Goal: Task Accomplishment & Management: Use online tool/utility

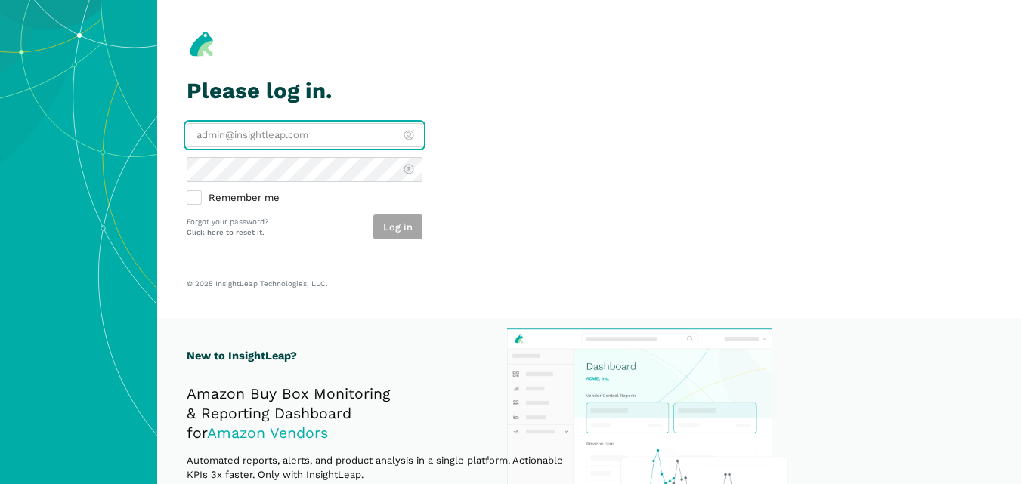
type input "[PERSON_NAME][EMAIL_ADDRESS][DOMAIN_NAME]"
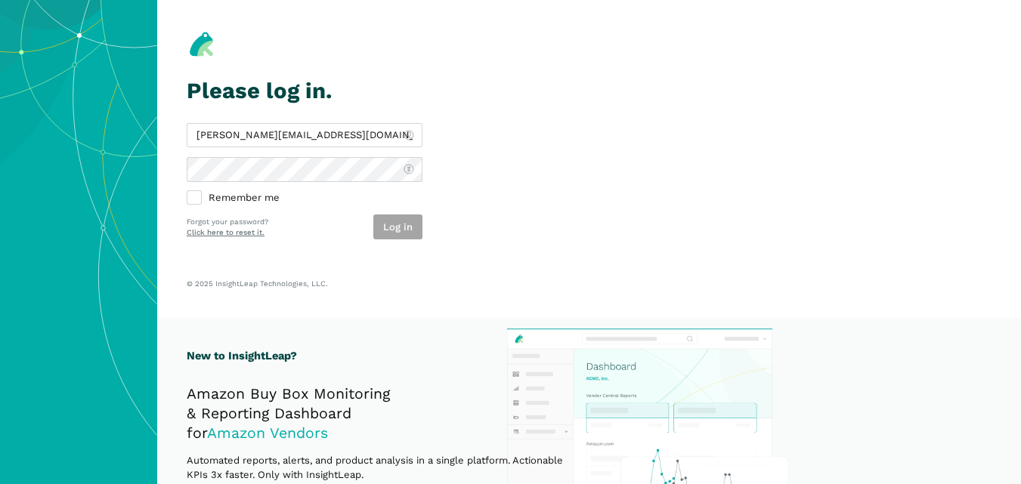
click at [389, 232] on div "Log in" at bounding box center [397, 227] width 49 height 25
click at [389, 232] on button "Log in" at bounding box center [397, 227] width 49 height 25
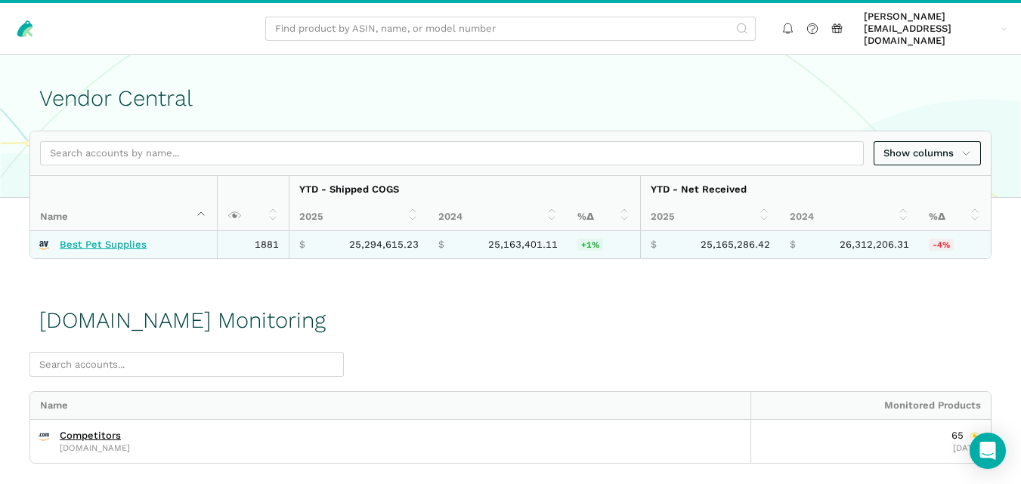
click at [131, 239] on link "Best Pet Supplies" at bounding box center [103, 245] width 87 height 12
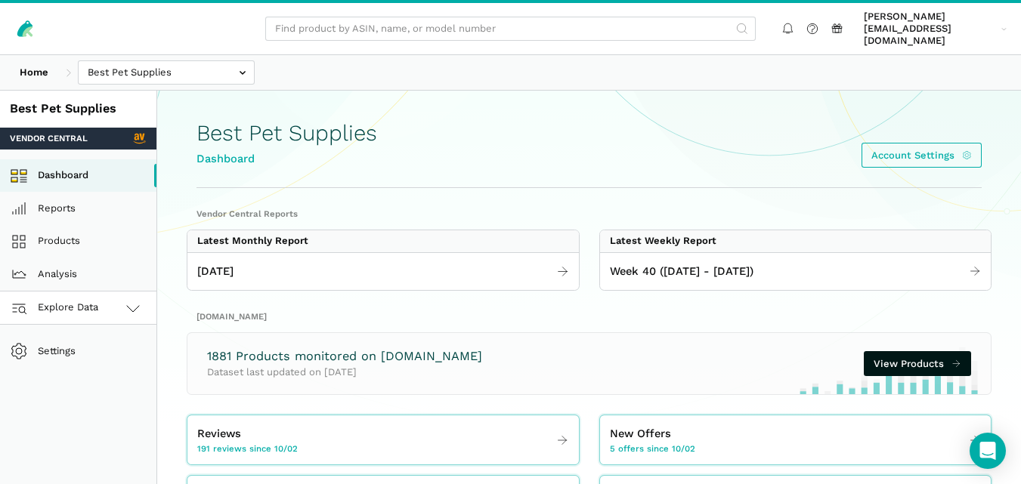
click at [110, 302] on link "Explore Data" at bounding box center [78, 308] width 156 height 33
click at [90, 359] on link "[DOMAIN_NAME]" at bounding box center [78, 374] width 156 height 33
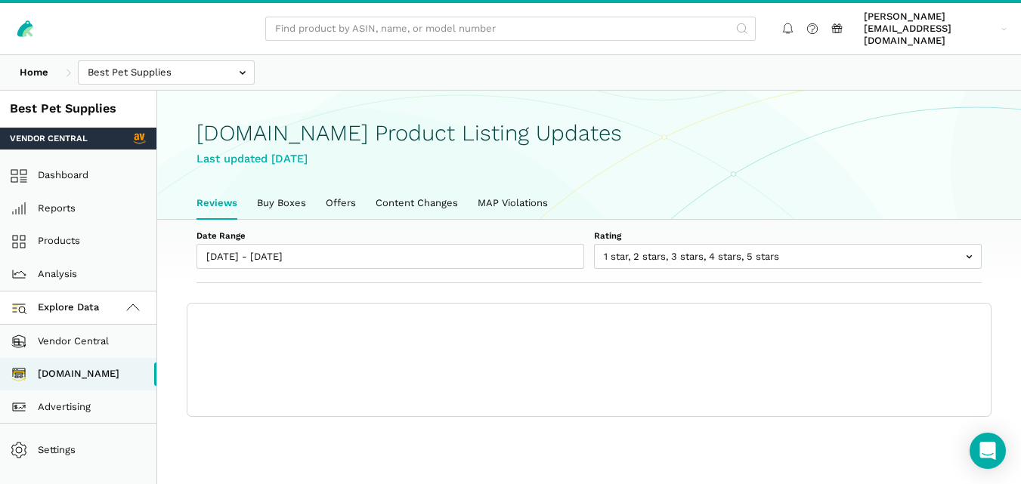
scroll to position [5, 0]
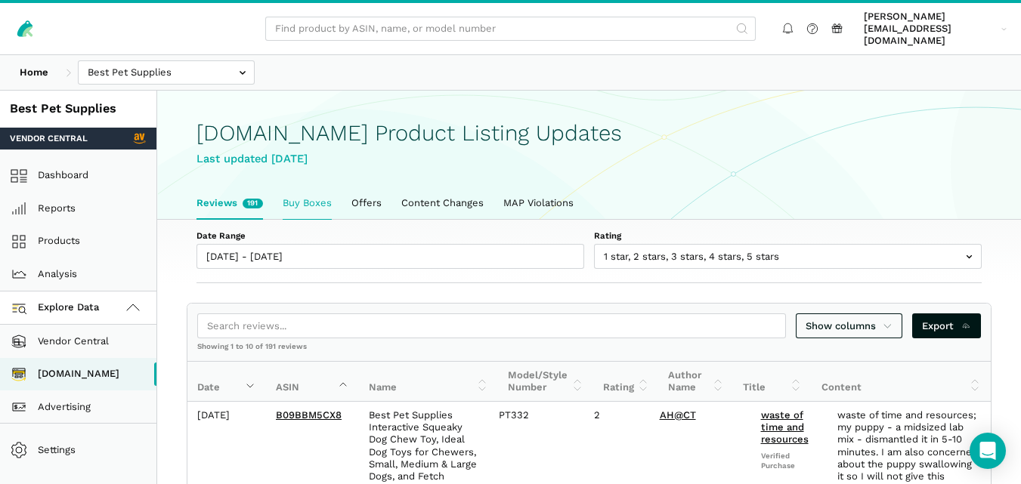
click at [288, 187] on link "Buy Boxes" at bounding box center [307, 203] width 69 height 32
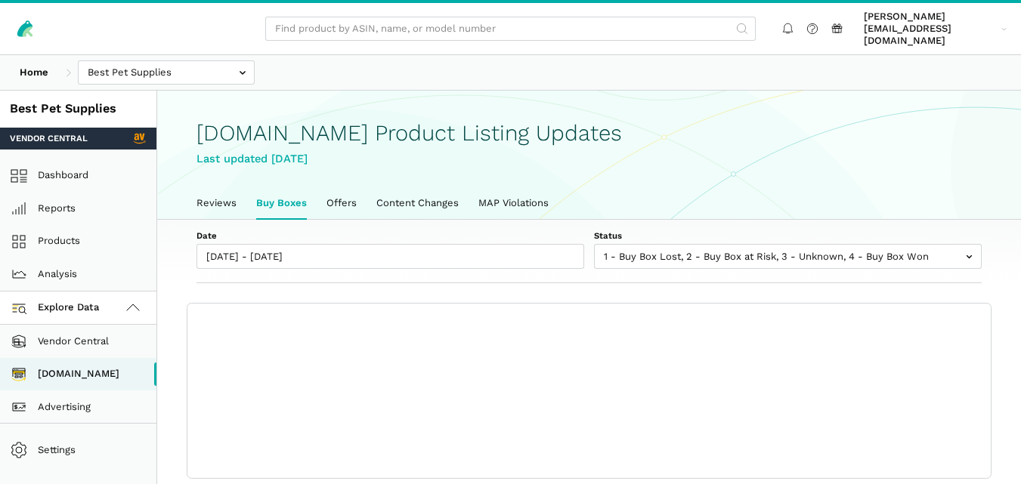
scroll to position [5, 0]
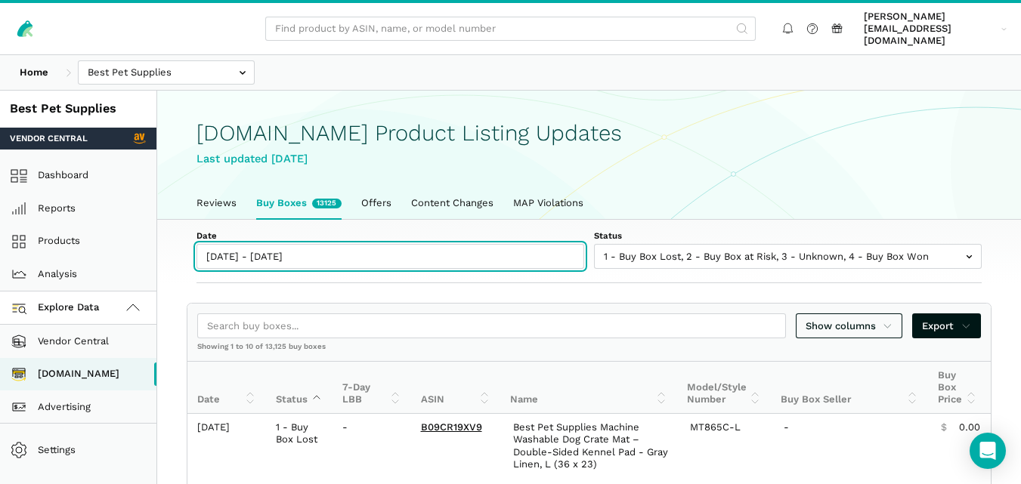
type input "[DATE]"
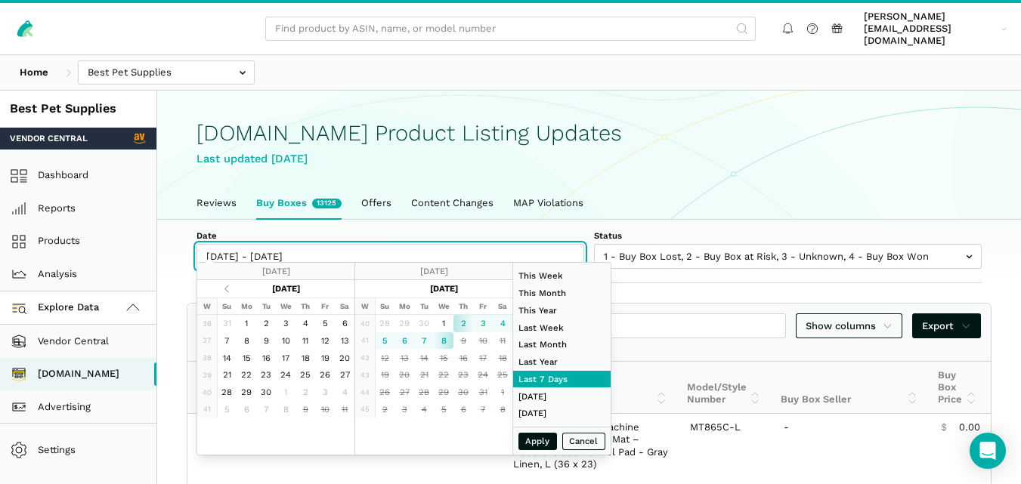
click at [296, 244] on input "[DATE] - [DATE]" at bounding box center [390, 256] width 388 height 25
type input "[DATE]"
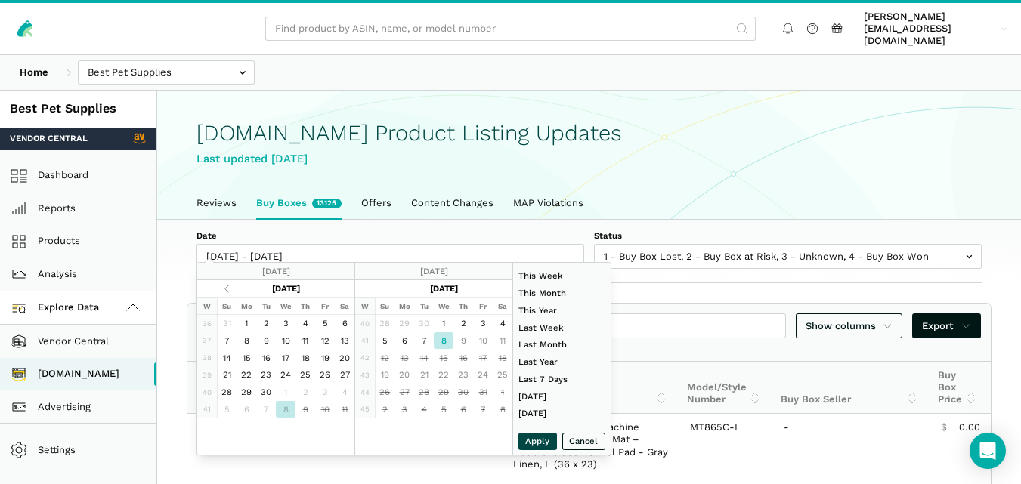
click at [534, 440] on button "Apply" at bounding box center [537, 441] width 39 height 17
type input "[DATE] - [DATE]"
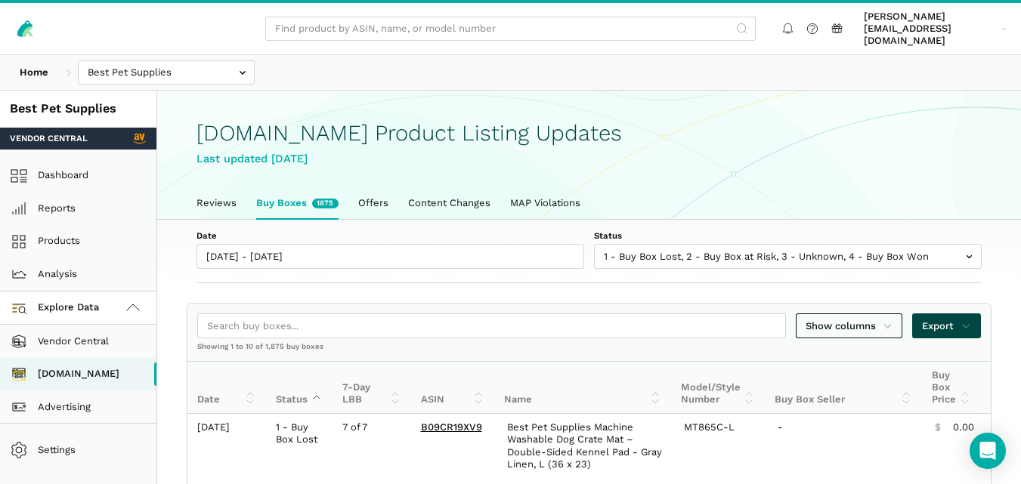
click at [956, 319] on span "Export" at bounding box center [946, 326] width 49 height 15
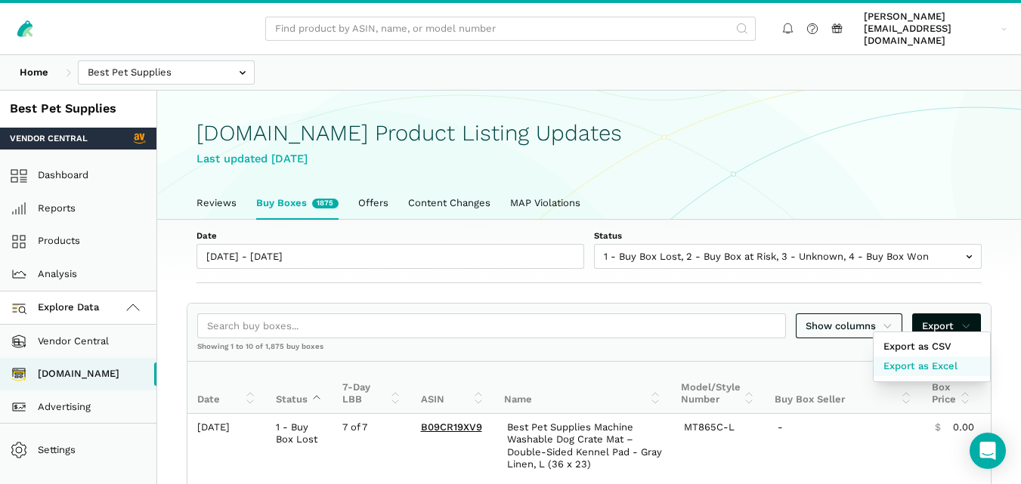
click at [922, 364] on span "Export as Excel" at bounding box center [920, 366] width 74 height 15
click at [207, 190] on div at bounding box center [510, 242] width 1021 height 484
click at [207, 190] on link "Reviews" at bounding box center [217, 203] width 60 height 32
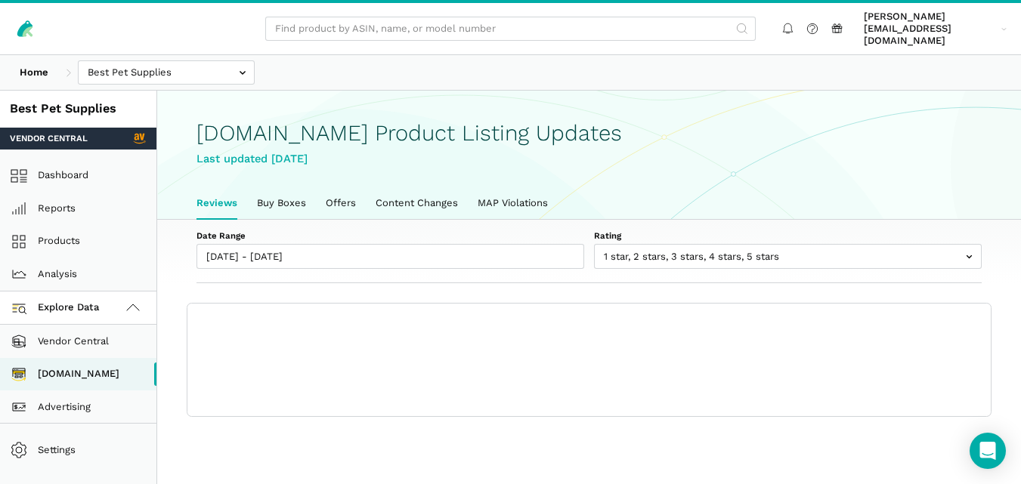
scroll to position [5, 0]
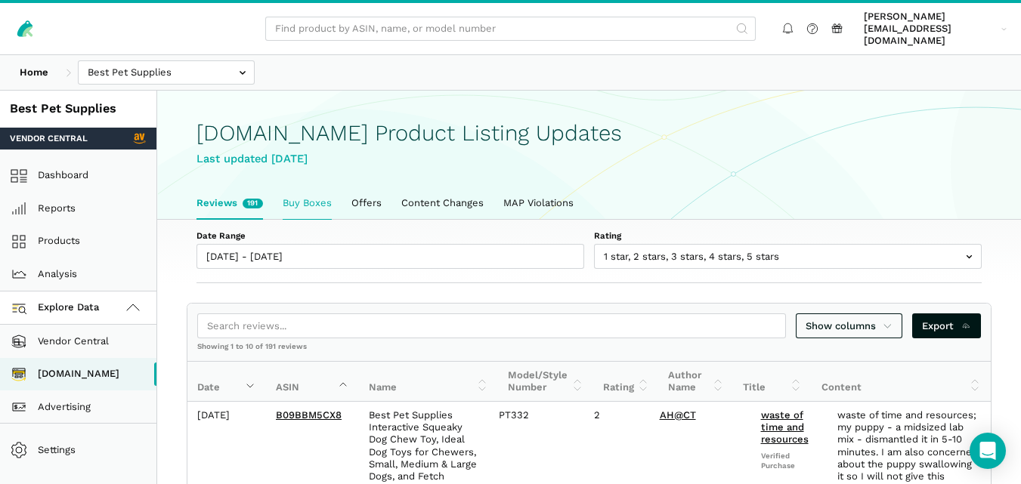
click at [300, 187] on link "Buy Boxes" at bounding box center [307, 203] width 69 height 32
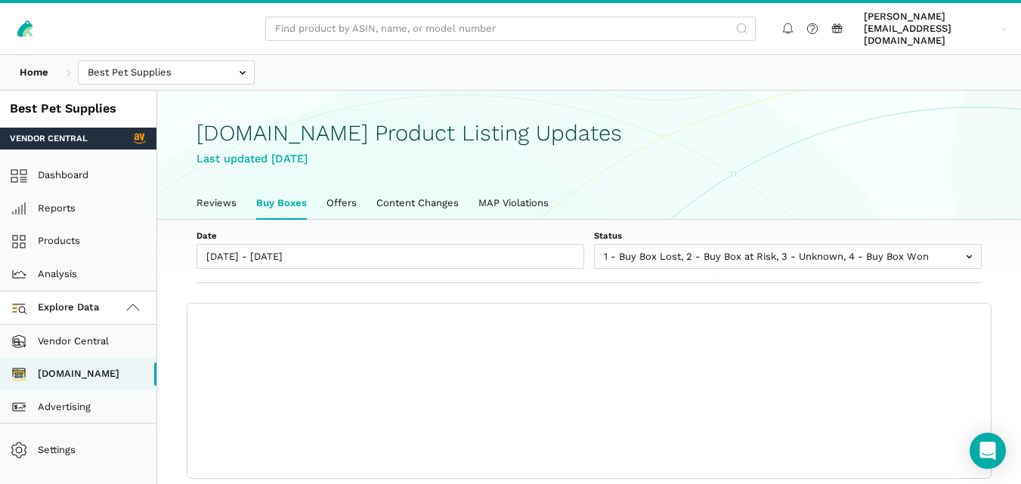
scroll to position [5, 0]
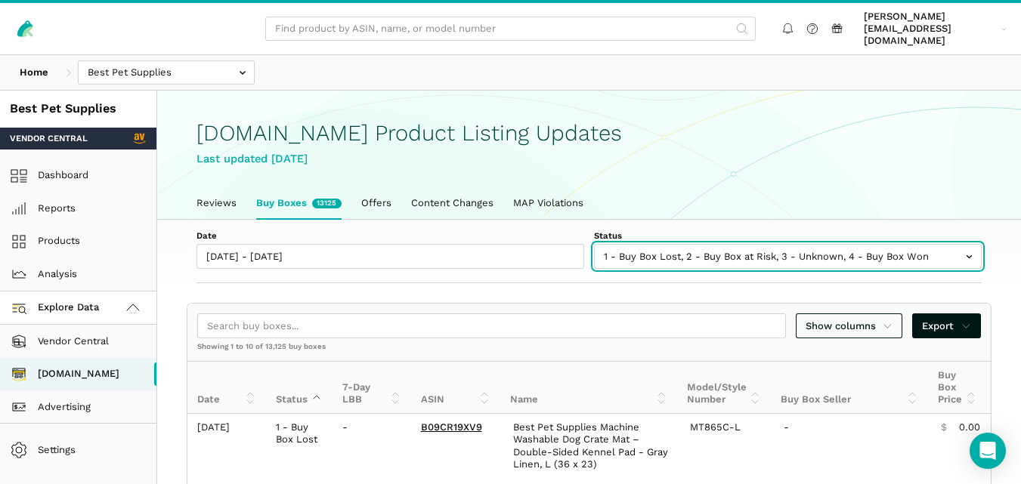
click at [679, 250] on input "text" at bounding box center [788, 256] width 388 height 25
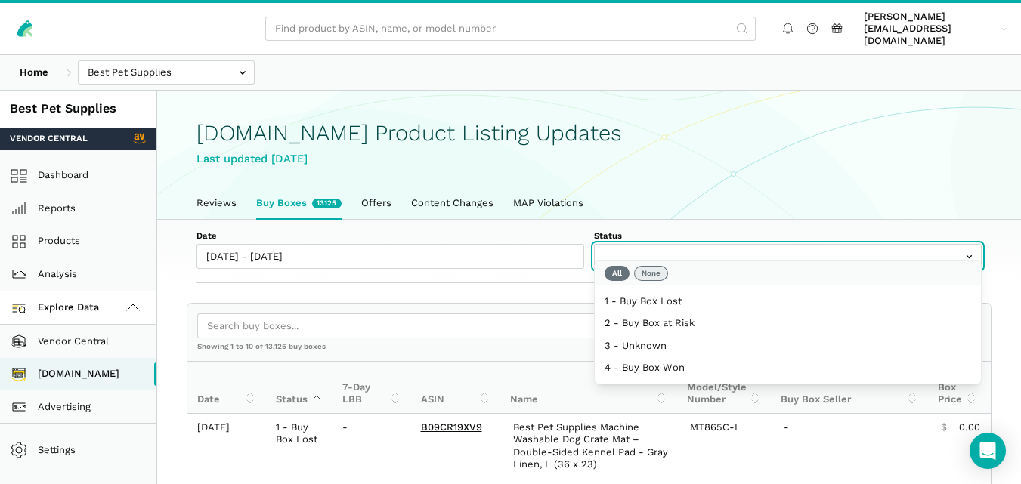
click at [654, 271] on button "None" at bounding box center [651, 273] width 34 height 15
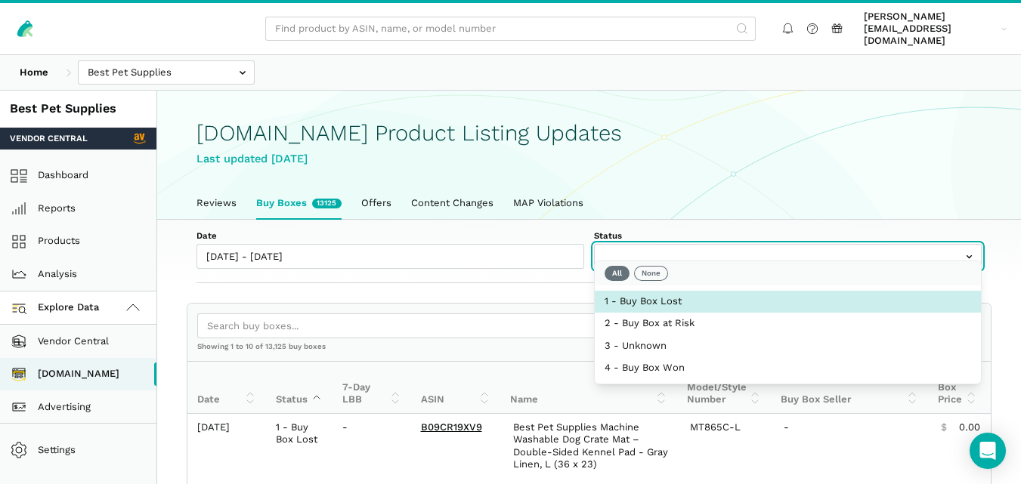
select select "1 - Buy Box Lost"
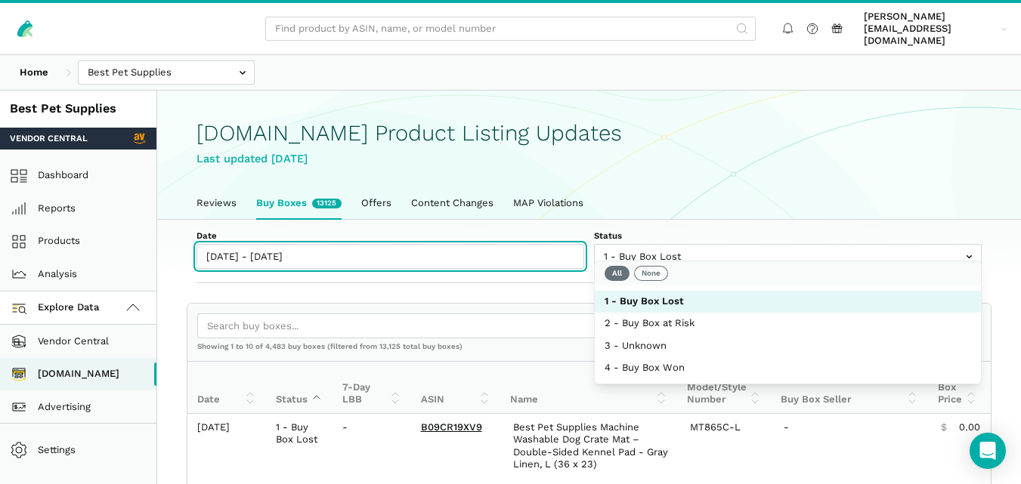
type input "[DATE]"
click at [279, 244] on input "[DATE] - [DATE]" at bounding box center [390, 256] width 388 height 25
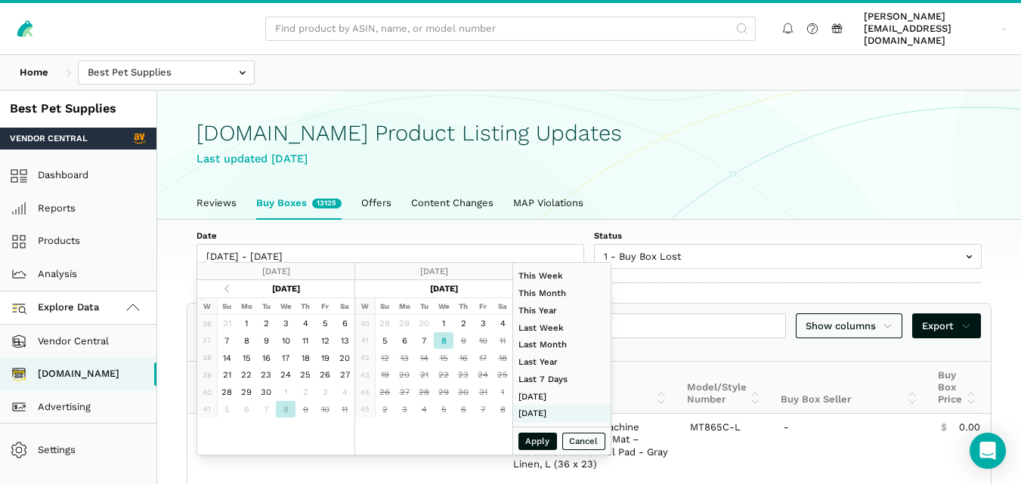
type input "[DATE]"
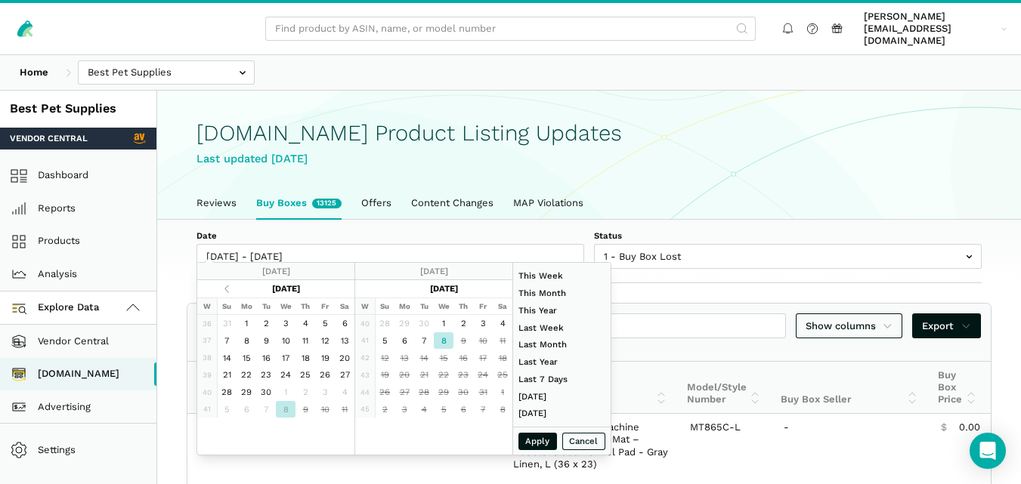
type input "[DATE]"
click at [532, 440] on button "Apply" at bounding box center [537, 441] width 39 height 17
type input "[DATE] - [DATE]"
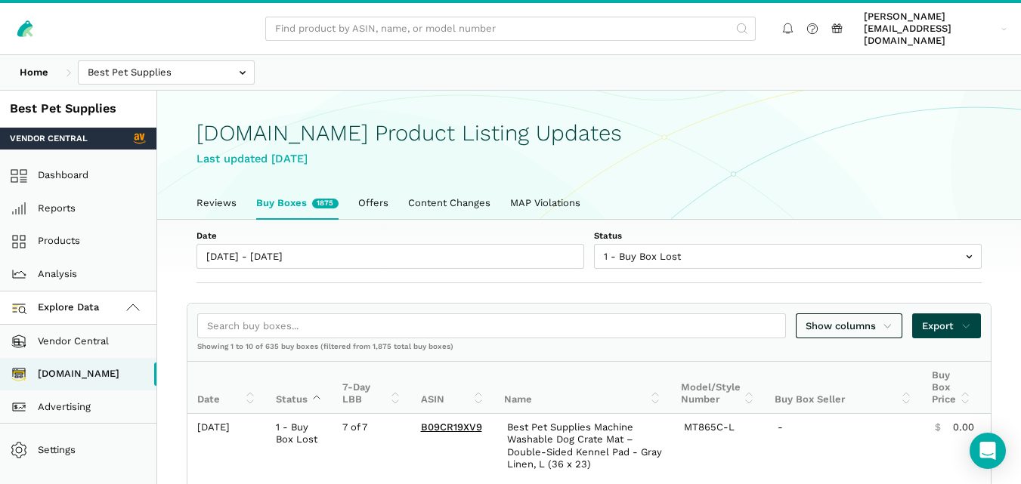
click at [947, 319] on span "Export" at bounding box center [946, 326] width 49 height 15
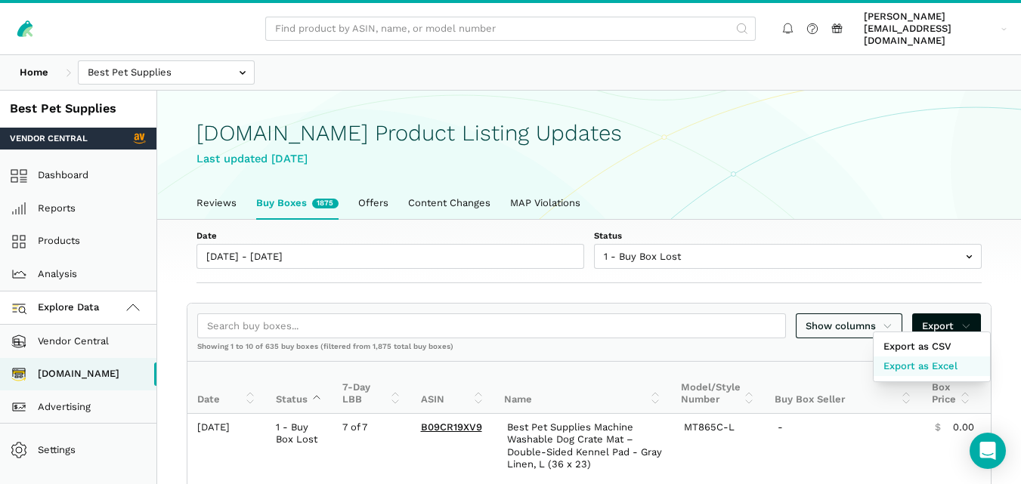
click at [923, 359] on span "Export as Excel" at bounding box center [920, 366] width 74 height 15
